Goal: Information Seeking & Learning: Learn about a topic

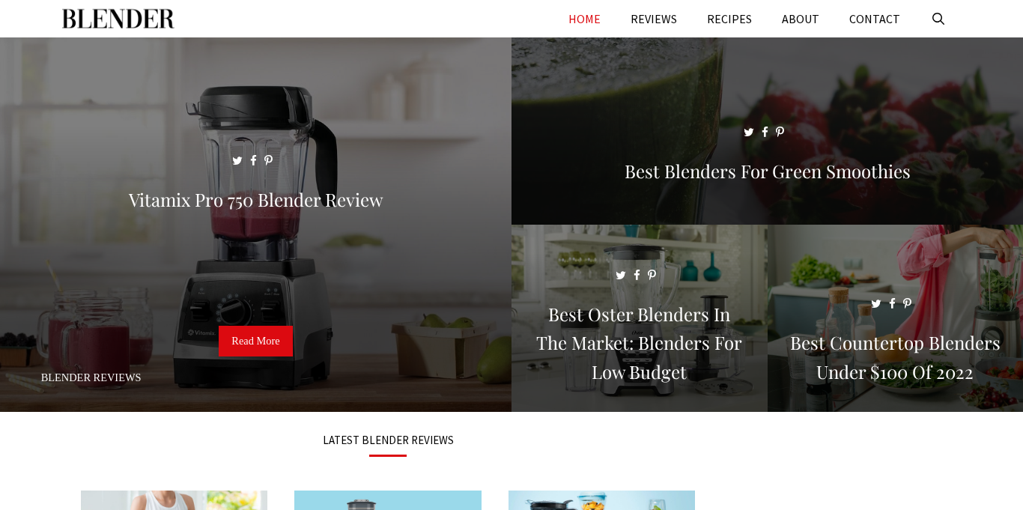
click at [528, 66] on span at bounding box center [768, 137] width 512 height 201
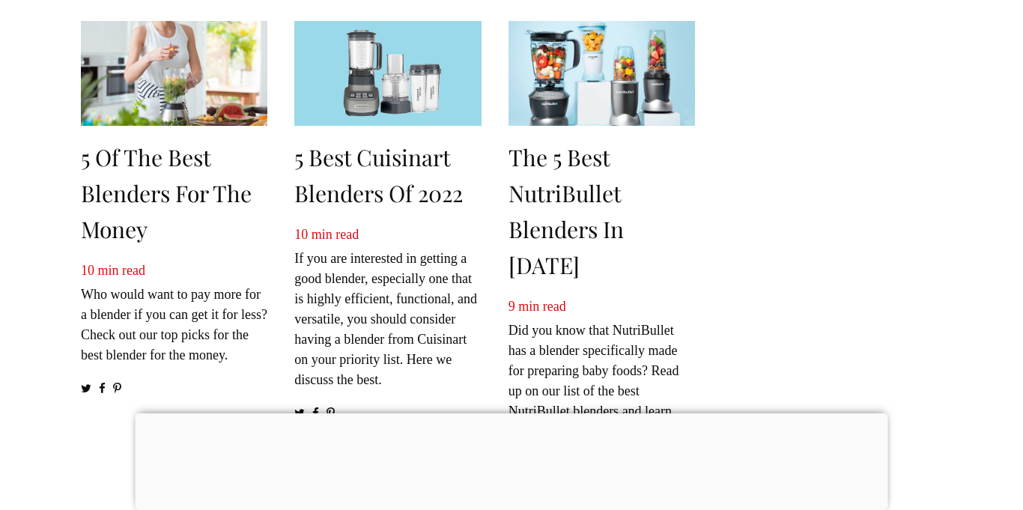
scroll to position [213, 0]
